Goal: Task Accomplishment & Management: Manage account settings

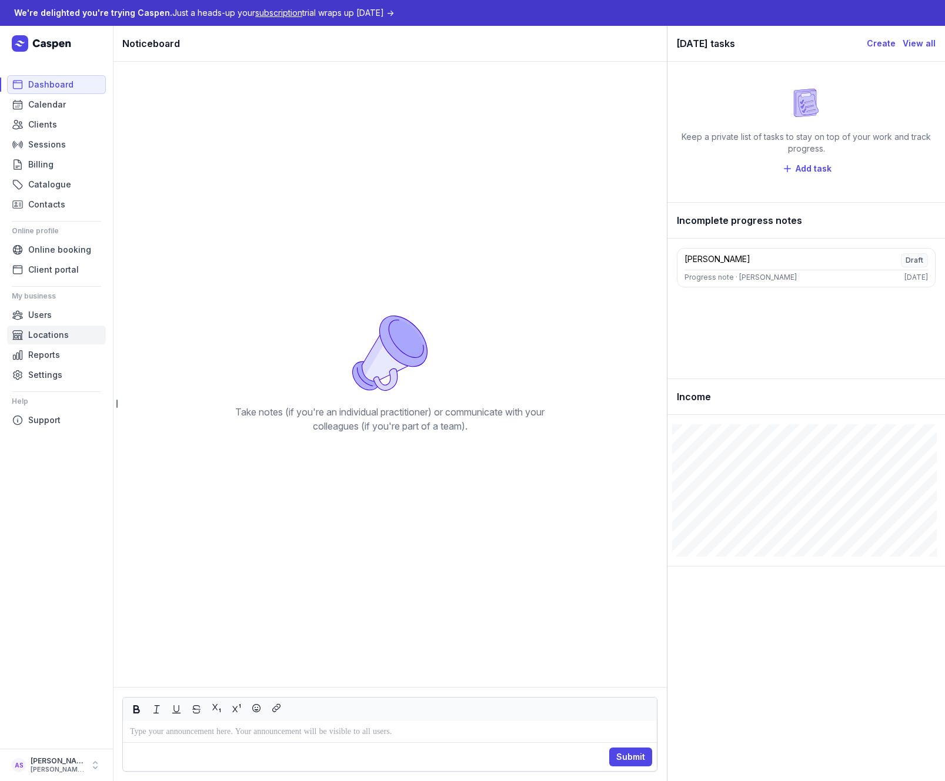
click at [52, 332] on span "Locations" at bounding box center [48, 335] width 41 height 14
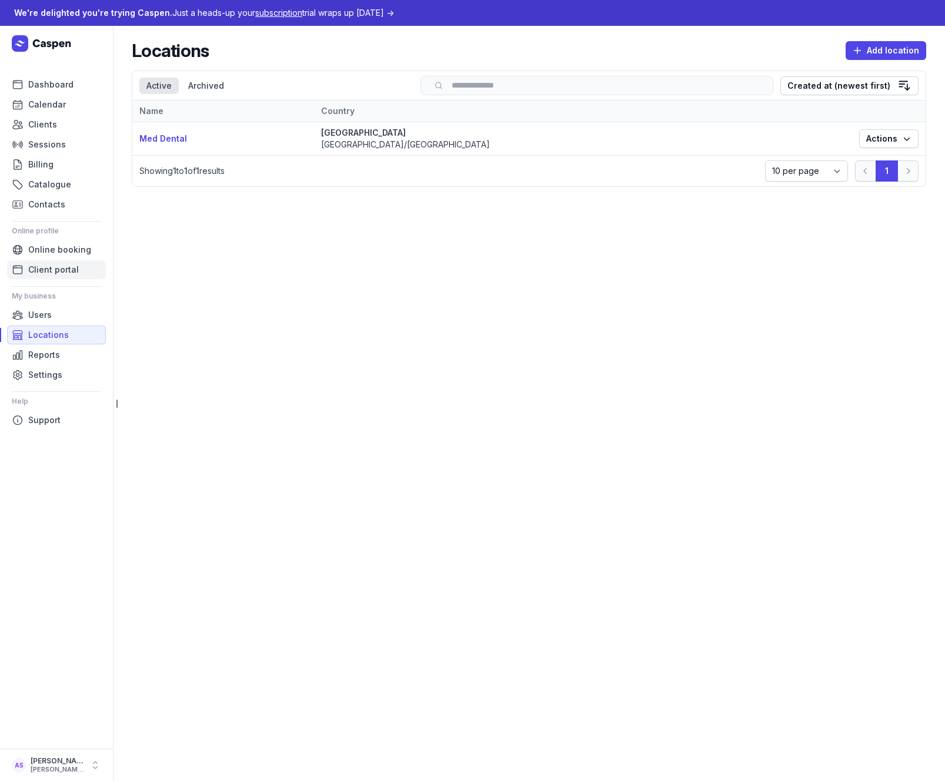
click at [49, 273] on span "Client portal" at bounding box center [53, 270] width 51 height 14
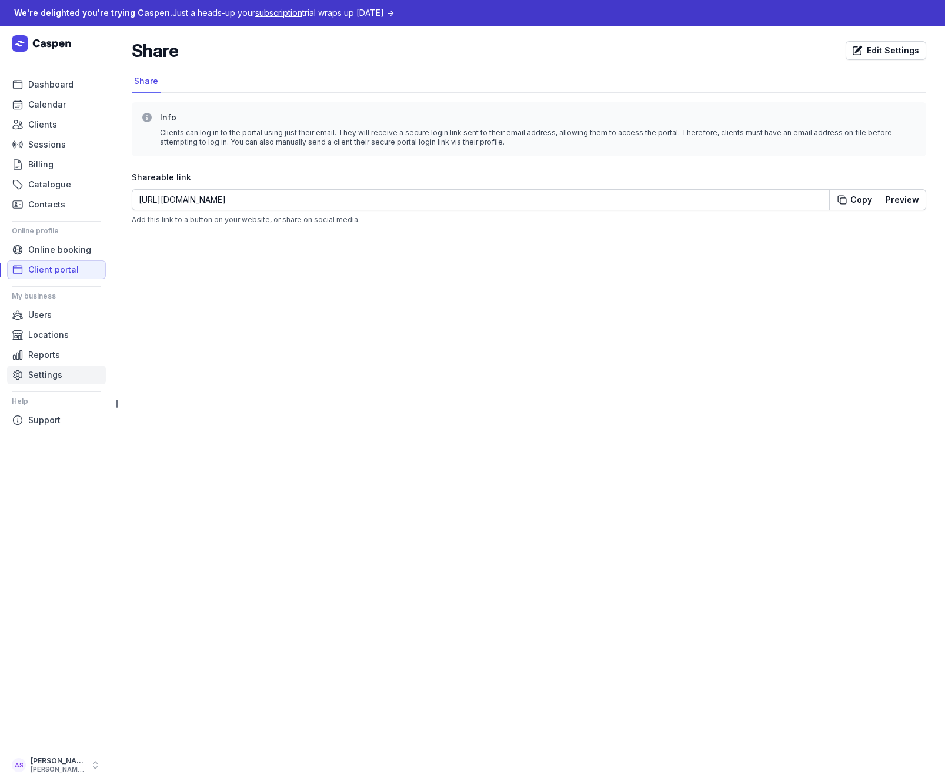
click at [48, 373] on span "Settings" at bounding box center [45, 375] width 34 height 14
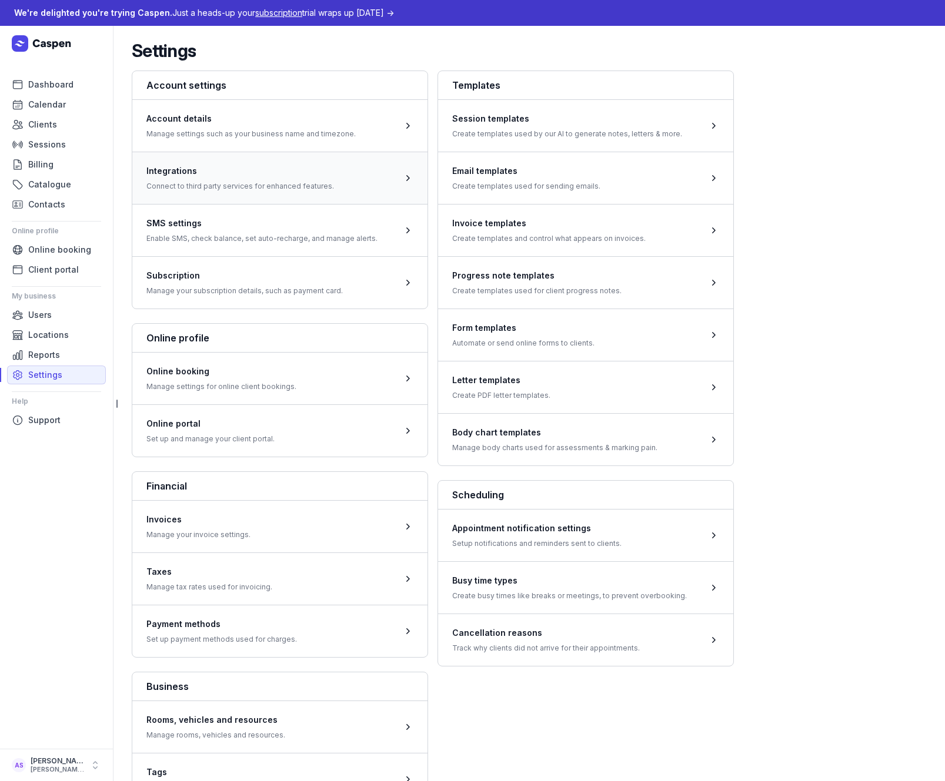
click at [239, 188] on span at bounding box center [279, 178] width 295 height 52
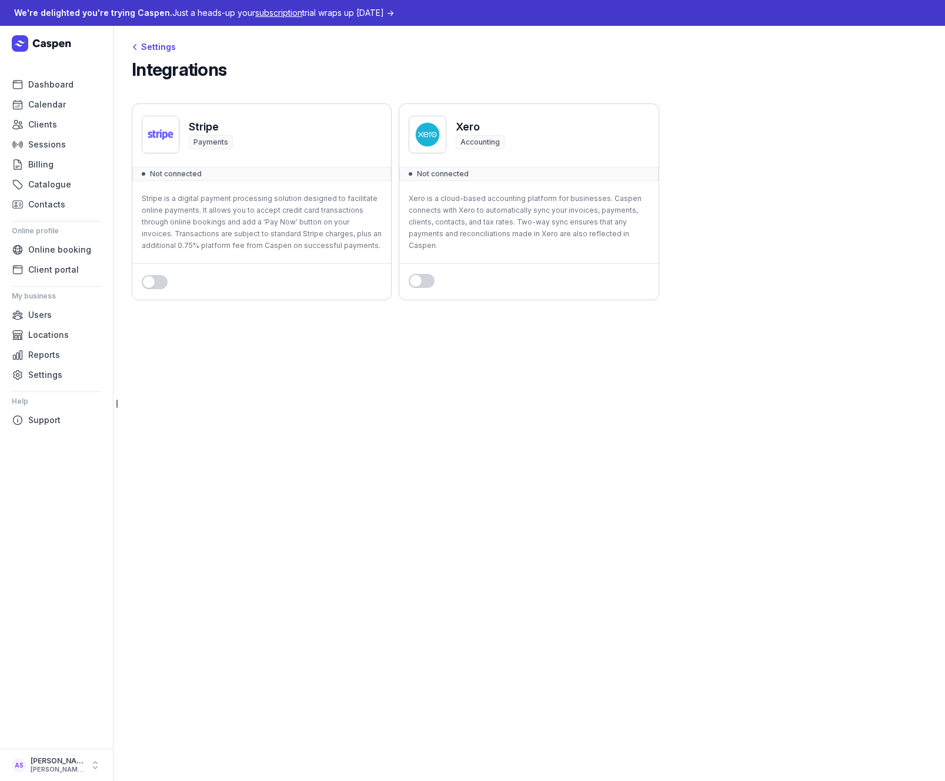
click at [423, 280] on button "Use setting" at bounding box center [422, 281] width 26 height 14
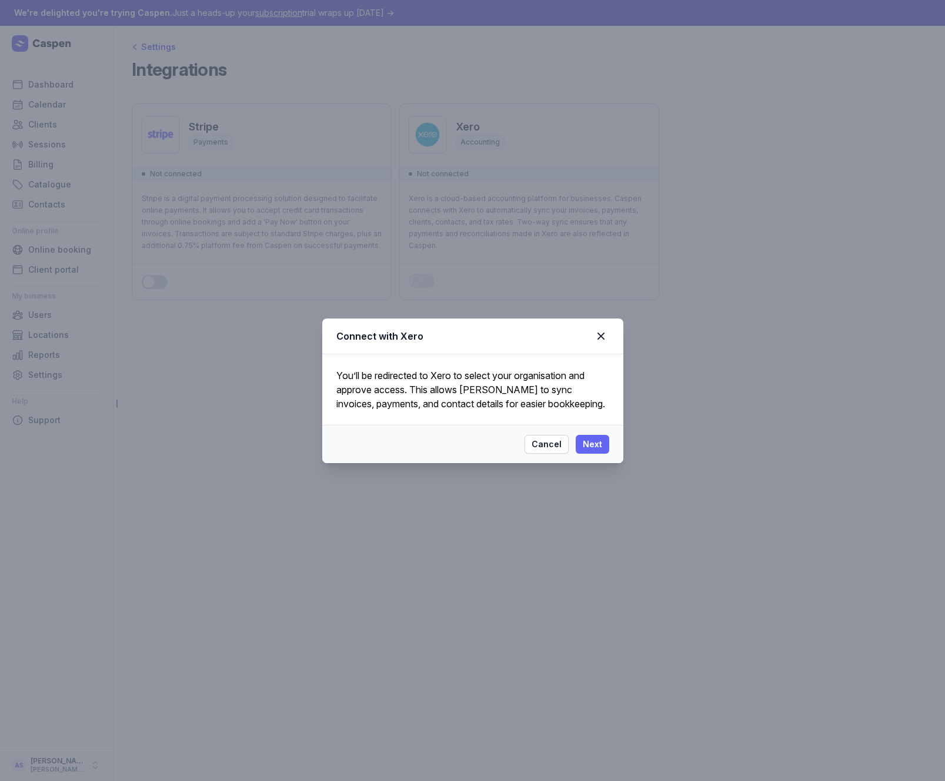
click at [590, 445] on span "Next" at bounding box center [592, 444] width 19 height 14
